Goal: Communication & Community: Participate in discussion

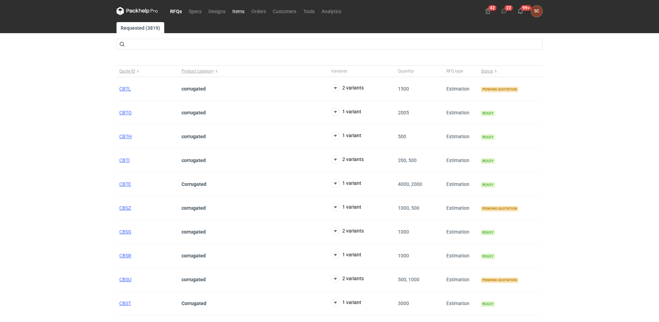
click at [237, 10] on link "Items" at bounding box center [238, 11] width 19 height 8
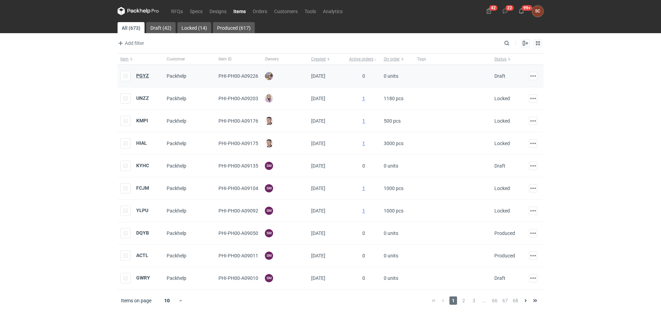
click at [146, 74] on strong "PGYZ" at bounding box center [142, 76] width 13 height 6
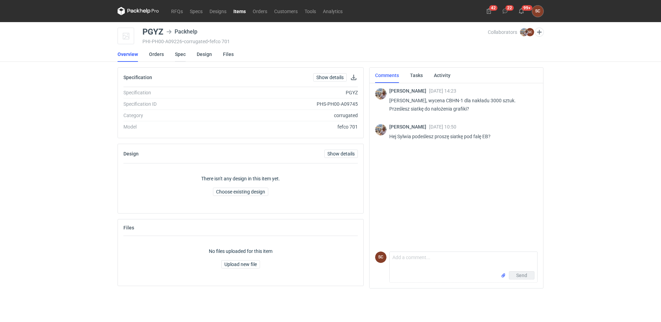
click at [181, 54] on link "Spec" at bounding box center [180, 54] width 11 height 15
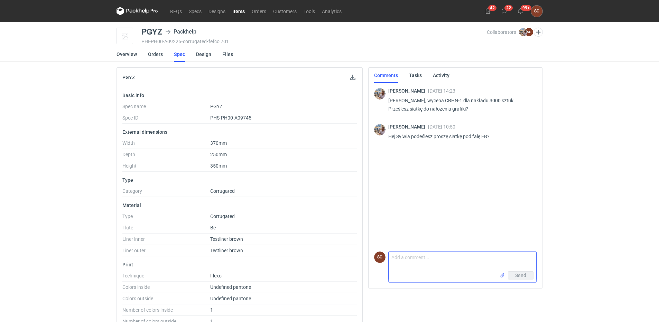
click at [416, 264] on textarea "Comment message" at bounding box center [463, 261] width 148 height 19
click at [500, 274] on input "file" at bounding box center [503, 275] width 6 height 7
click at [430, 242] on textarea "Tak tak załączam" at bounding box center [463, 246] width 148 height 19
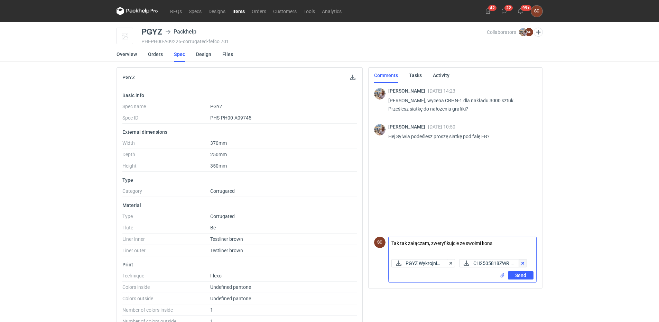
click at [519, 264] on button "button" at bounding box center [523, 263] width 8 height 8
click at [458, 263] on div "PGYZ Wykrojnik...." at bounding box center [425, 263] width 68 height 8
click at [391, 277] on div "Send" at bounding box center [463, 276] width 148 height 11
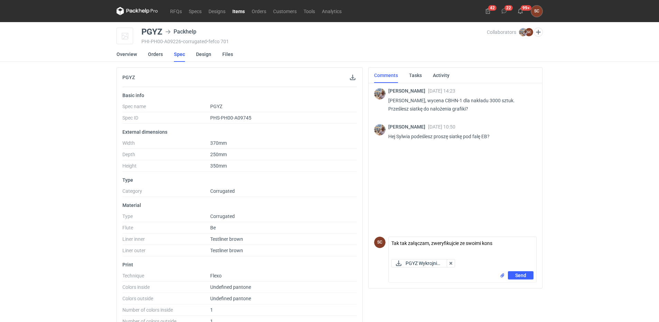
click at [427, 274] on div "Send" at bounding box center [463, 276] width 148 height 11
click at [506, 241] on textarea "Tak tak załączam, zweryfikujcie ze swoimi kons" at bounding box center [463, 246] width 148 height 19
type textarea "Tak tak załączam, zweryfikujcie ze swoimi konstruktorami"
click at [514, 275] on button "Send" at bounding box center [521, 275] width 26 height 8
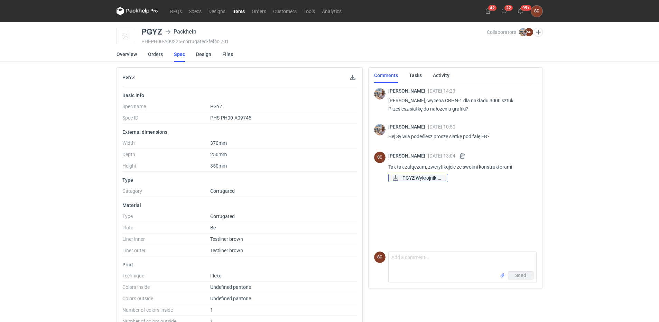
click at [424, 177] on span "PGYZ Wykrojnik.pdf" at bounding box center [422, 178] width 40 height 8
